Goal: Information Seeking & Learning: Learn about a topic

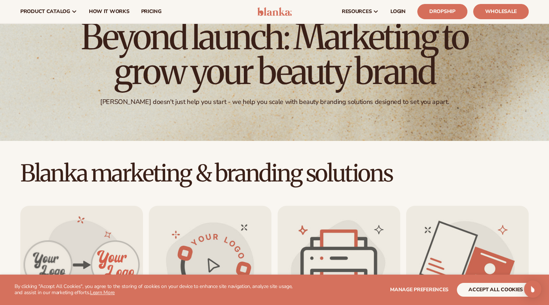
scroll to position [50, 0]
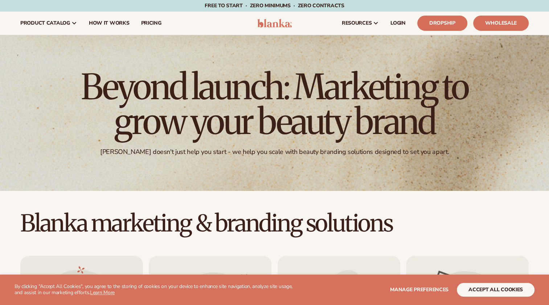
click at [26, 22] on span "product catalog" at bounding box center [45, 23] width 50 height 6
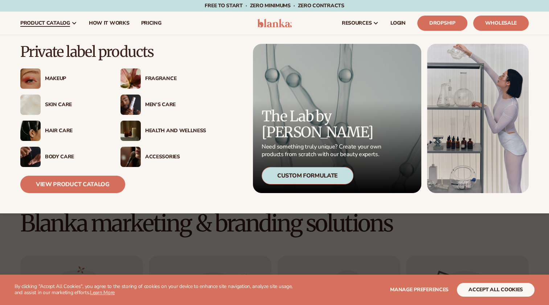
click at [130, 77] on img at bounding box center [130, 79] width 20 height 20
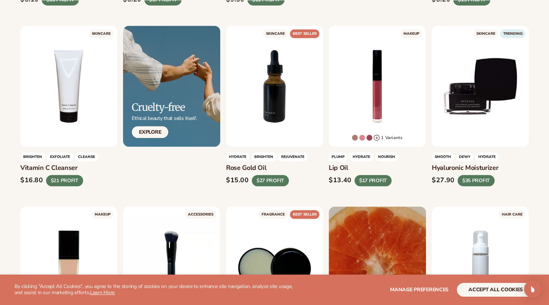
scroll to position [399, 0]
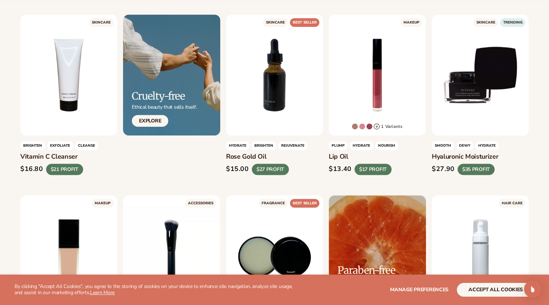
click at [364, 95] on div "LEARN MORE" at bounding box center [377, 75] width 97 height 121
click at [366, 91] on div "LEARN MORE" at bounding box center [377, 75] width 97 height 121
click at [360, 128] on link "LEARN MORE" at bounding box center [376, 130] width 79 height 14
